Goal: Task Accomplishment & Management: Complete application form

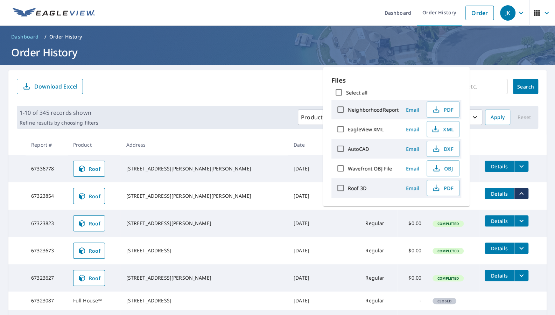
click at [260, 79] on form "​ Search Download Excel" at bounding box center [277, 86] width 521 height 15
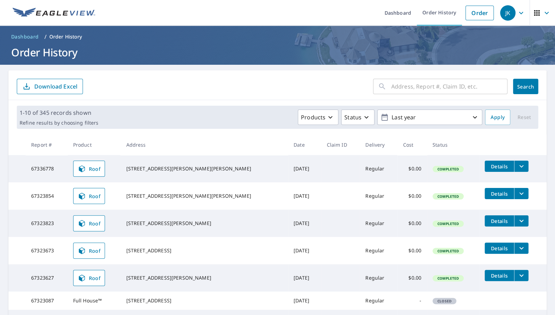
scroll to position [0, 0]
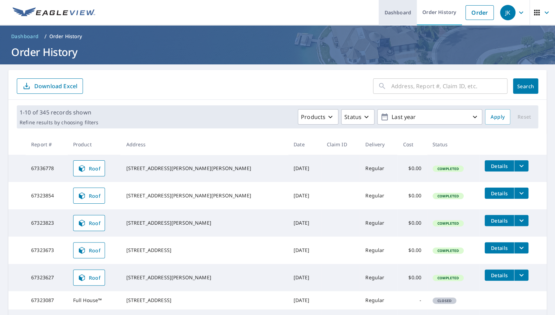
click at [409, 15] on link "Dashboard" at bounding box center [398, 13] width 38 height 26
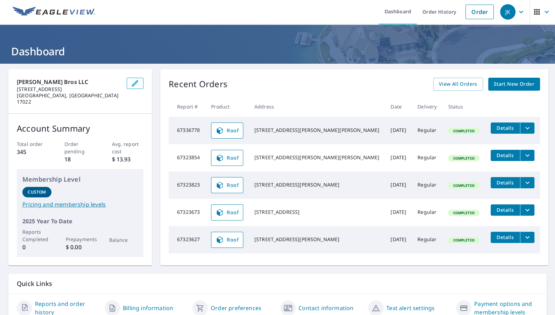
scroll to position [2, 0]
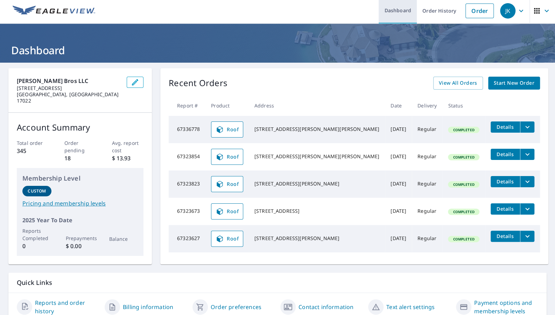
click at [406, 13] on link "Dashboard" at bounding box center [398, 11] width 38 height 26
click at [515, 84] on span "Start New Order" at bounding box center [514, 83] width 41 height 9
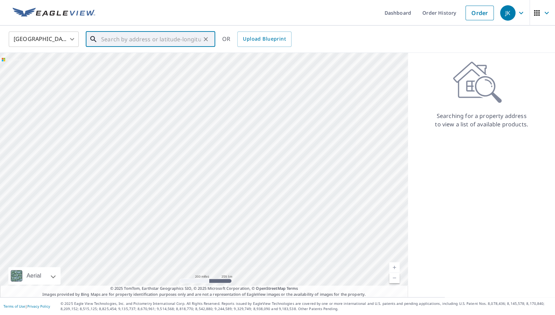
click at [168, 39] on input "text" at bounding box center [151, 39] width 100 height 20
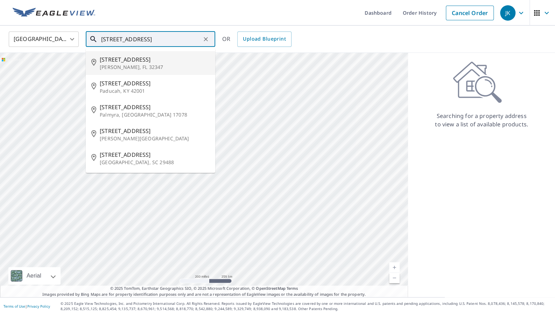
click at [108, 60] on span "[STREET_ADDRESS]" at bounding box center [155, 59] width 110 height 8
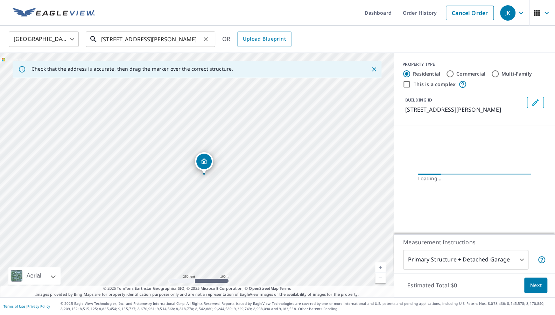
click at [160, 39] on input "[STREET_ADDRESS][PERSON_NAME]" at bounding box center [151, 39] width 100 height 20
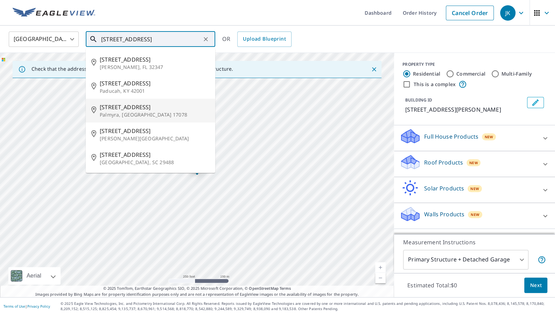
click at [112, 103] on span "[STREET_ADDRESS]" at bounding box center [155, 107] width 110 height 8
type input "[STREET_ADDRESS]"
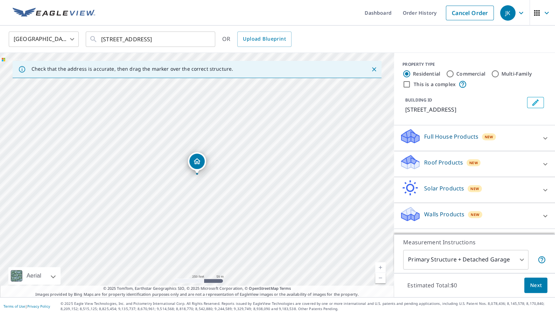
click at [544, 163] on icon at bounding box center [545, 164] width 8 height 8
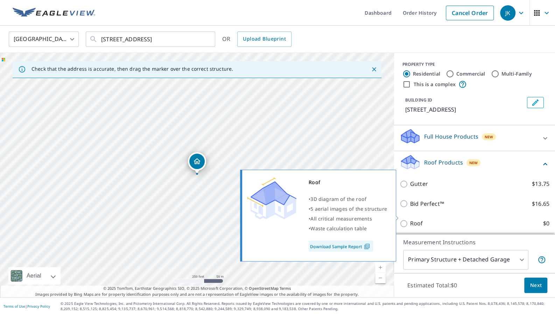
click at [403, 219] on input "Roof $0" at bounding box center [405, 223] width 10 height 8
checkbox input "true"
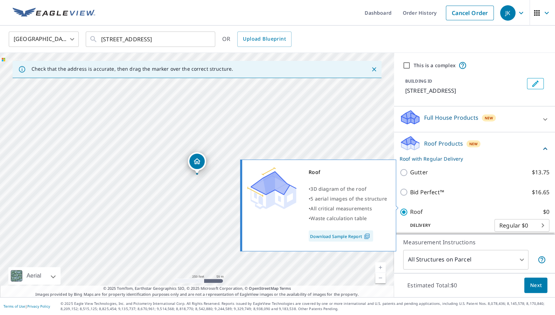
type input "3"
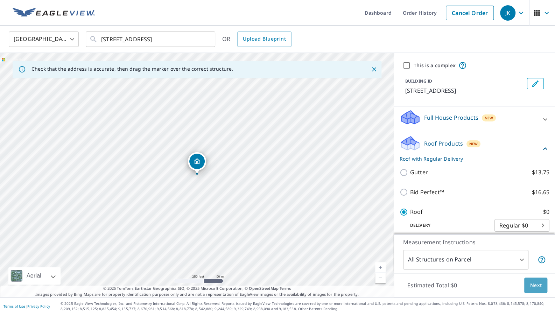
click at [529, 288] on button "Next" at bounding box center [535, 286] width 23 height 16
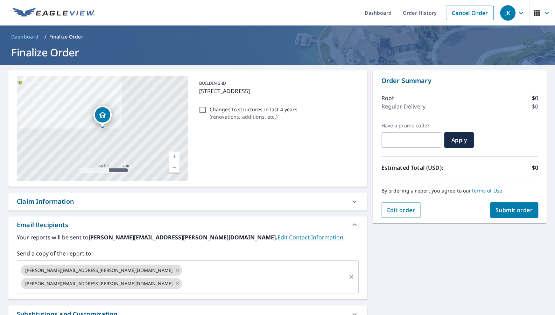
click at [175, 280] on icon at bounding box center [178, 284] width 6 height 8
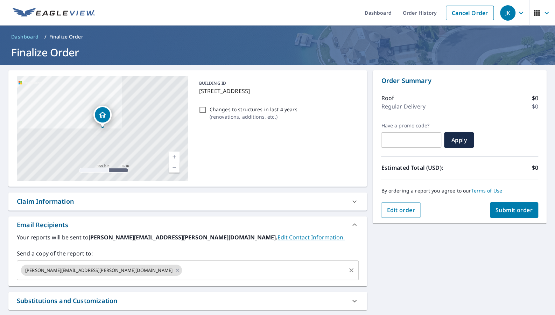
click at [183, 267] on input "text" at bounding box center [264, 270] width 162 height 13
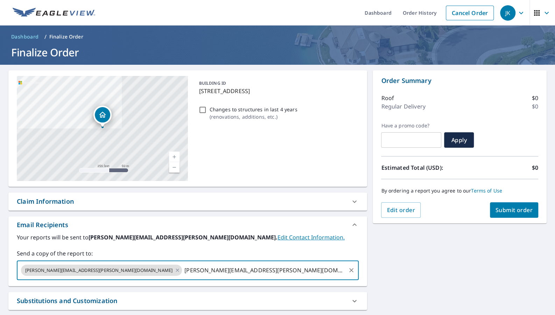
type input "[PERSON_NAME][EMAIL_ADDRESS][PERSON_NAME][DOMAIN_NAME]"
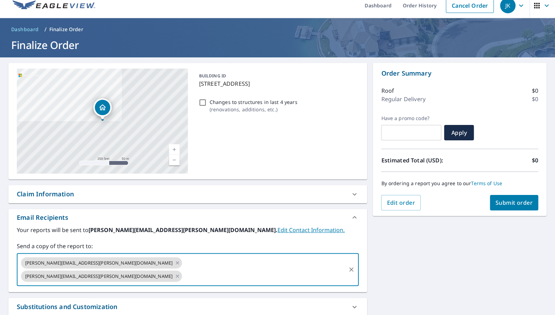
scroll to position [5, 0]
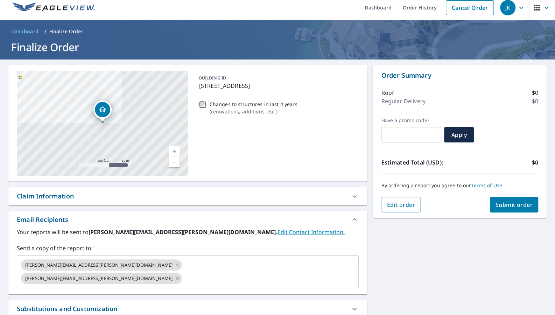
click at [202, 100] on input "Changes to structures in last 4 years ( renovations, additions, etc. )" at bounding box center [202, 104] width 8 height 8
checkbox input "true"
click at [513, 204] on span "Submit order" at bounding box center [514, 205] width 37 height 8
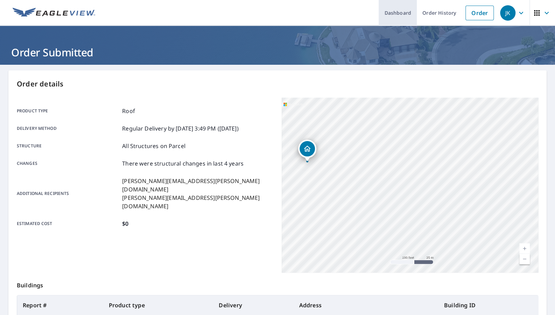
click at [395, 16] on link "Dashboard" at bounding box center [398, 13] width 38 height 26
